Goal: Navigation & Orientation: Find specific page/section

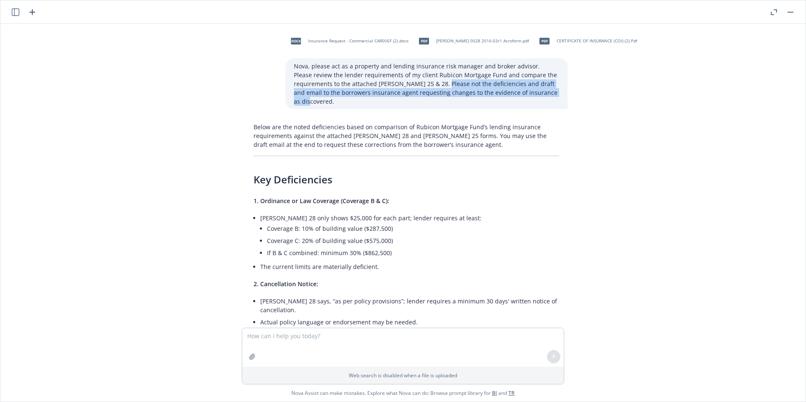
scroll to position [145, 0]
